Goal: Information Seeking & Learning: Learn about a topic

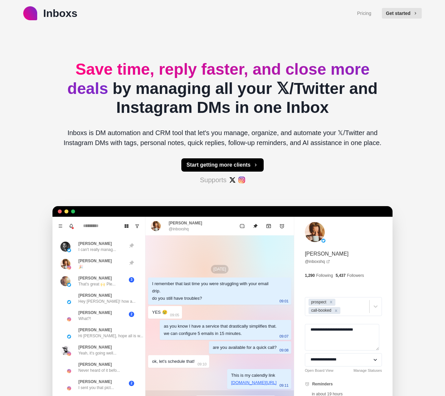
type textarea "*"
click at [364, 13] on link "Pricing" at bounding box center [364, 13] width 14 height 7
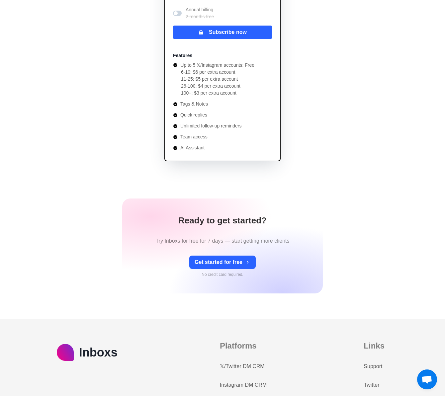
scroll to position [178, 0]
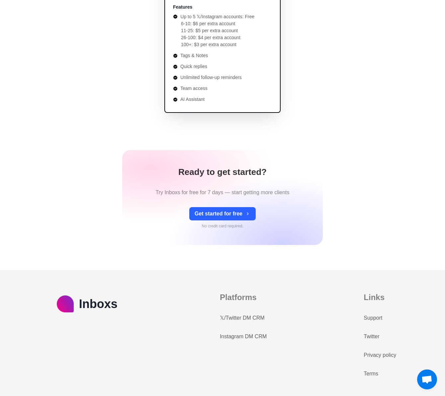
click at [236, 317] on link "𝕏/Twitter DM CRM" at bounding box center [242, 318] width 45 height 8
